Goal: Information Seeking & Learning: Check status

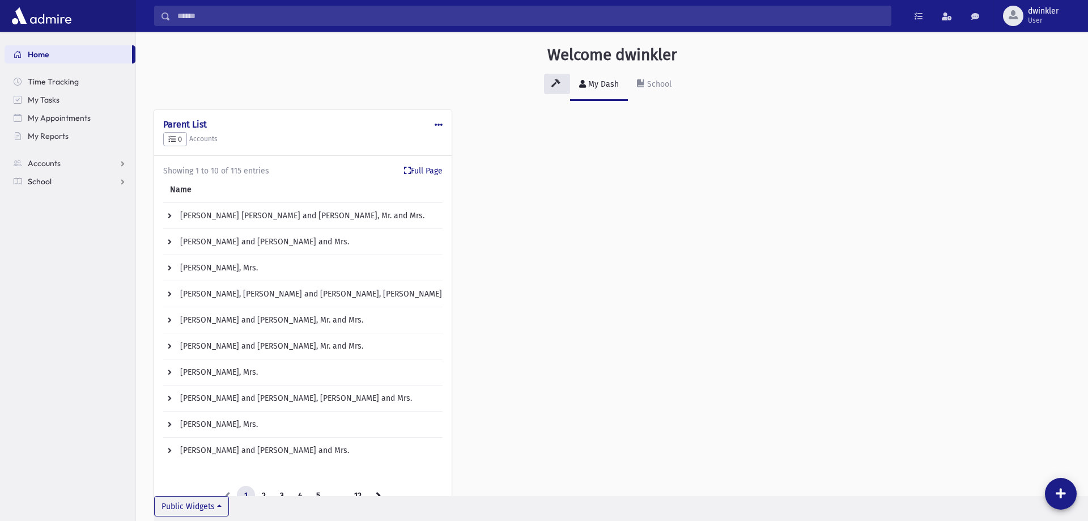
click at [44, 185] on span "School" at bounding box center [40, 181] width 24 height 10
click at [60, 358] on span "Teacher Schedule" at bounding box center [65, 363] width 63 height 10
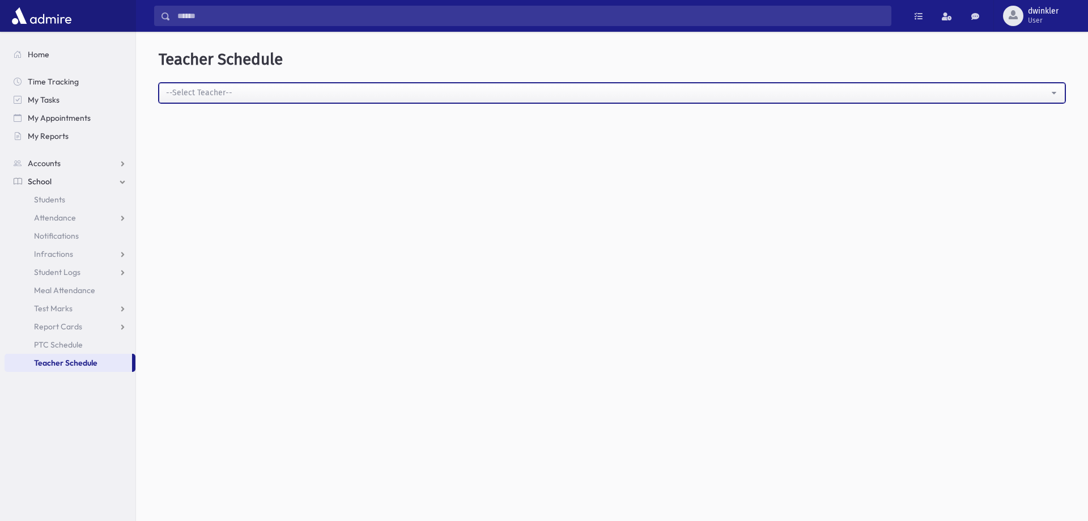
click at [423, 95] on div "--Select Teacher--" at bounding box center [607, 93] width 883 height 12
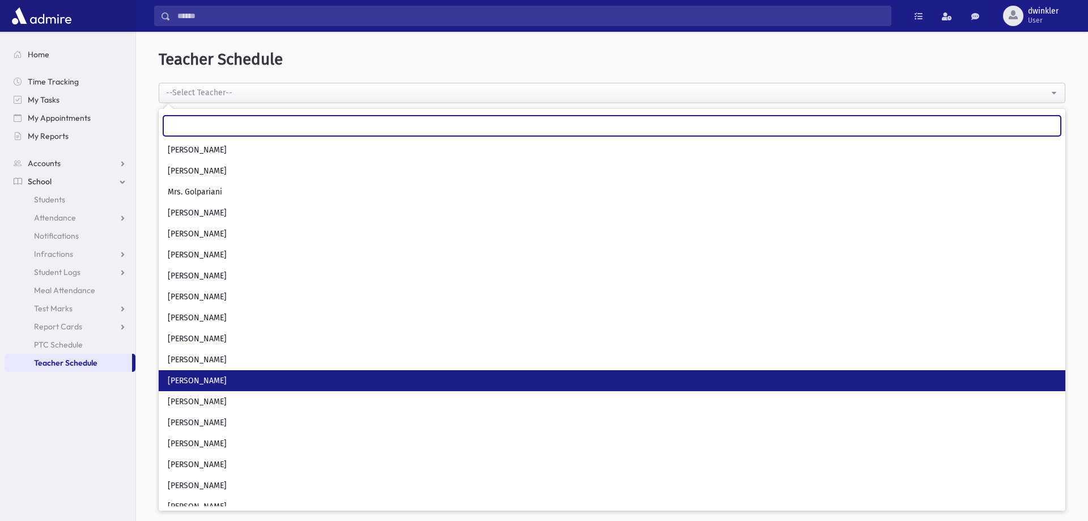
scroll to position [463, 0]
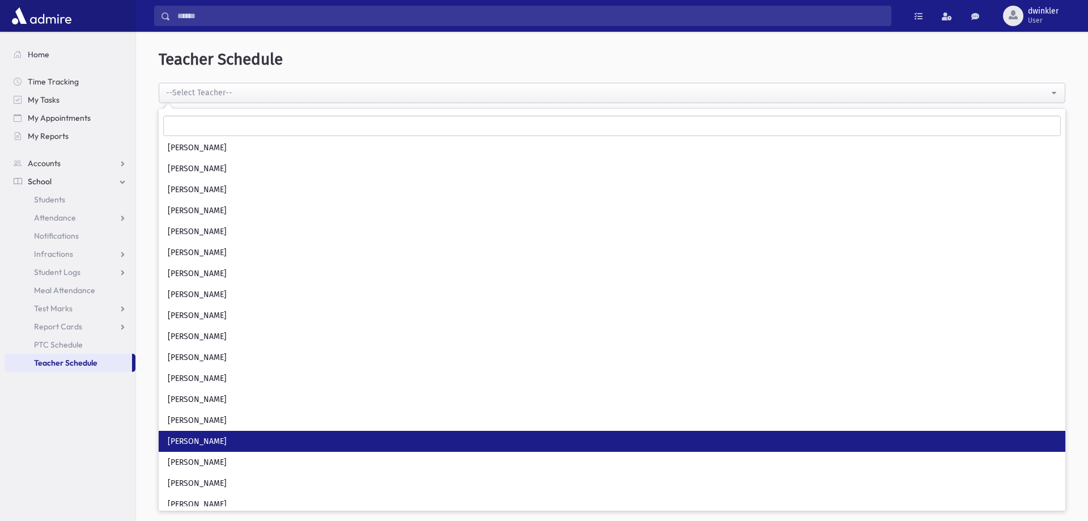
click at [227, 434] on link "[PERSON_NAME]" at bounding box center [612, 441] width 907 height 21
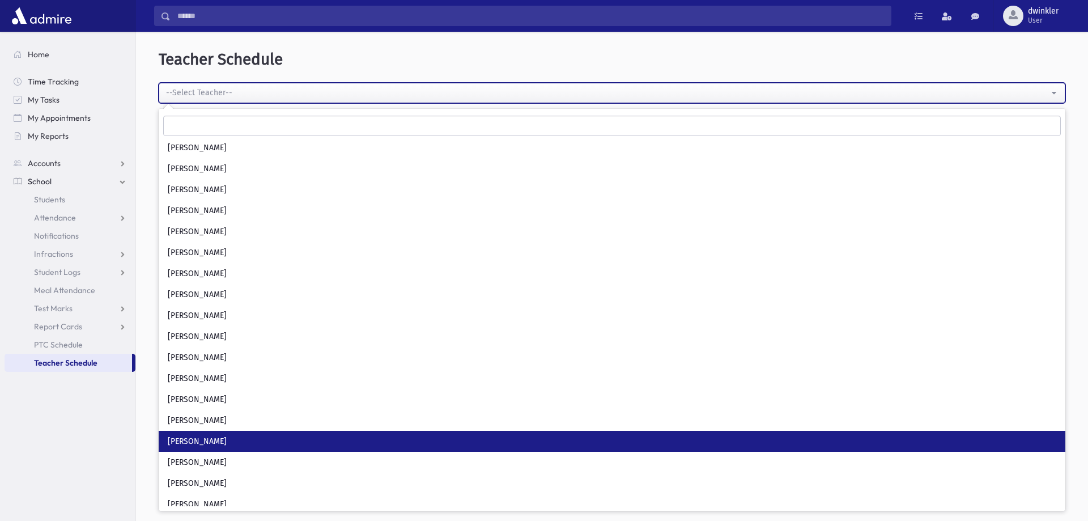
select select "****"
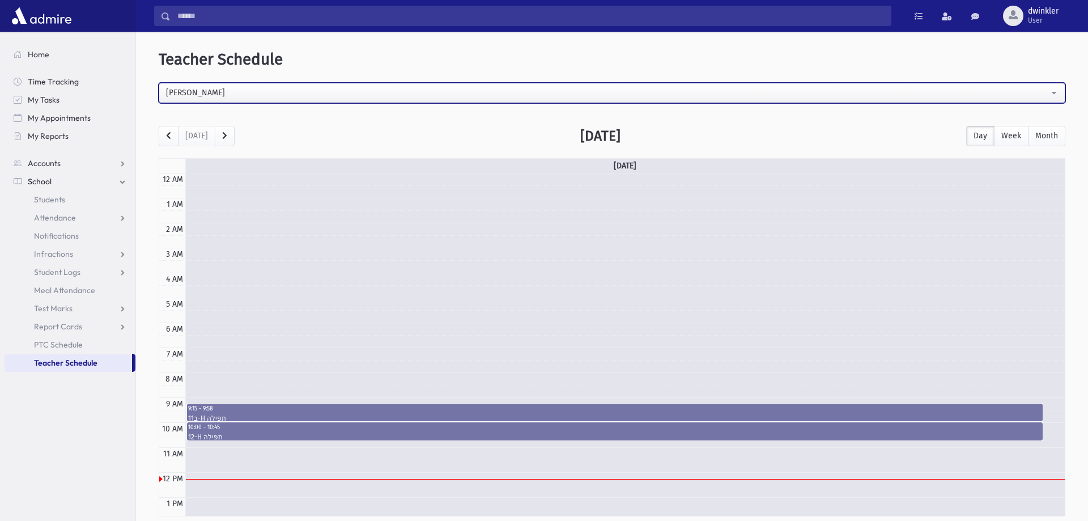
scroll to position [150, 0]
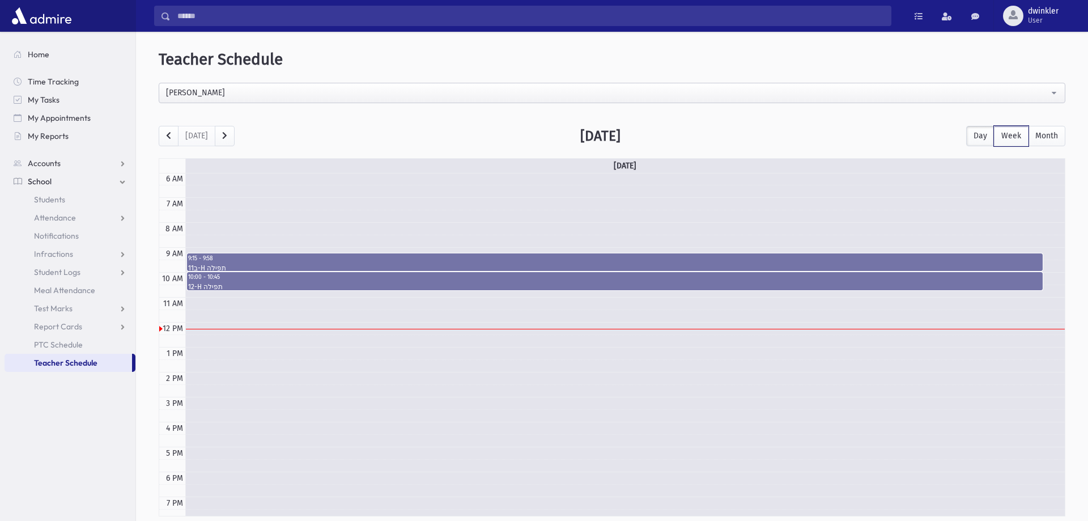
click at [1007, 137] on button "Week" at bounding box center [1011, 136] width 35 height 20
